Goal: Information Seeking & Learning: Learn about a topic

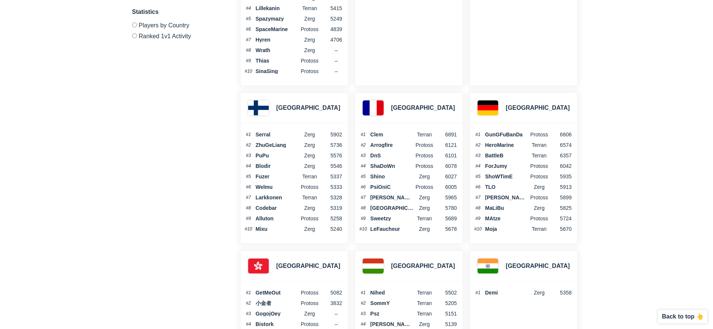
scroll to position [824, 0]
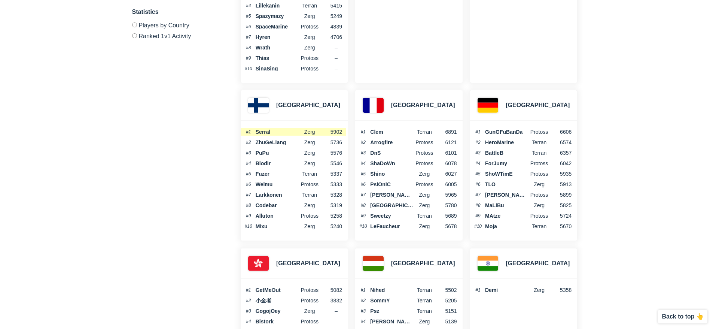
click at [271, 131] on span "Serral" at bounding box center [277, 131] width 43 height 5
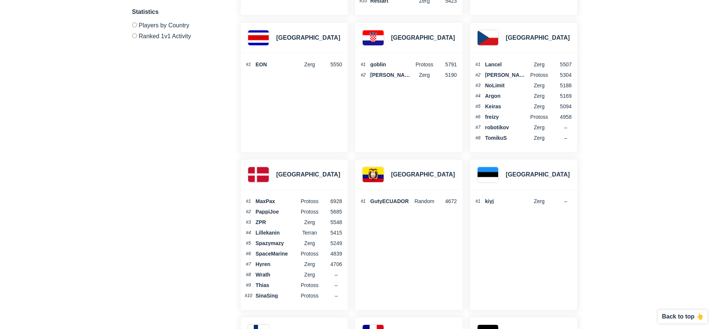
scroll to position [0, 0]
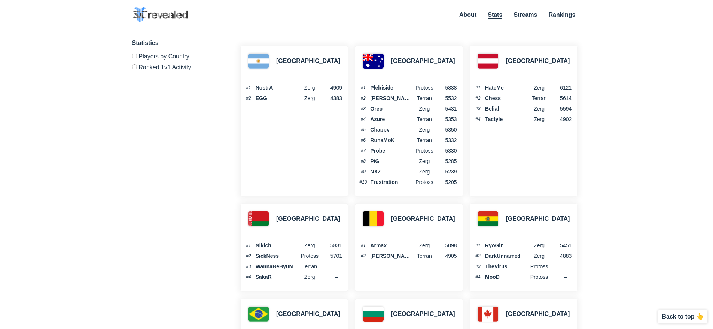
click at [578, 17] on ul "About Stats Streams Rankings" at bounding box center [517, 15] width 130 height 10
click at [562, 17] on link "Rankings" at bounding box center [561, 15] width 27 height 7
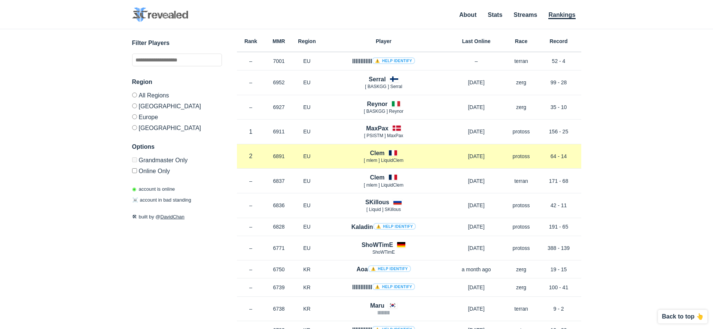
drag, startPoint x: 464, startPoint y: 156, endPoint x: 498, endPoint y: 156, distance: 34.1
click at [498, 156] on p "[DATE]" at bounding box center [477, 155] width 60 height 7
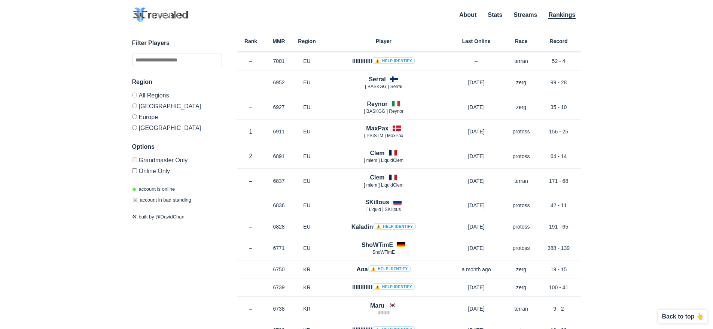
click at [656, 182] on div "✕ Filter Players Region All Regions [GEOGRAPHIC_DATA] [GEOGRAPHIC_DATA] [GEOGRA…" at bounding box center [356, 169] width 698 height 281
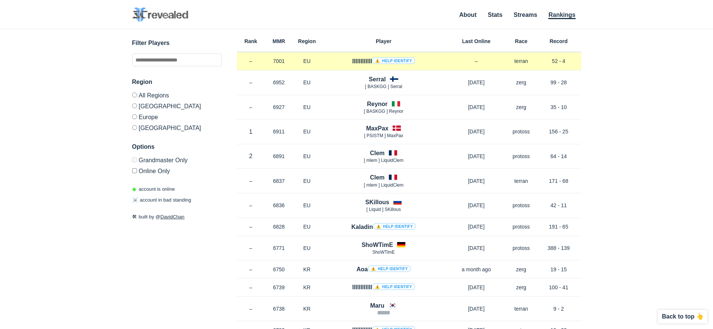
click at [386, 60] on link "⚠️ Help identify" at bounding box center [393, 60] width 43 height 7
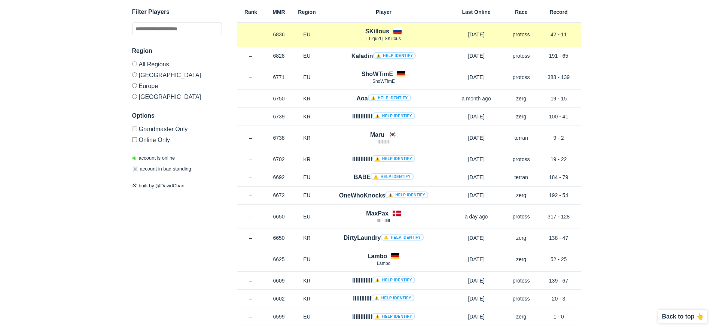
scroll to position [150, 0]
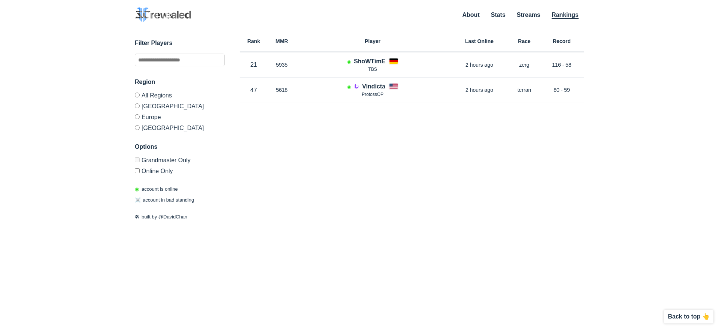
click at [142, 170] on label "Online Only" at bounding box center [180, 169] width 90 height 9
